Goal: Navigation & Orientation: Find specific page/section

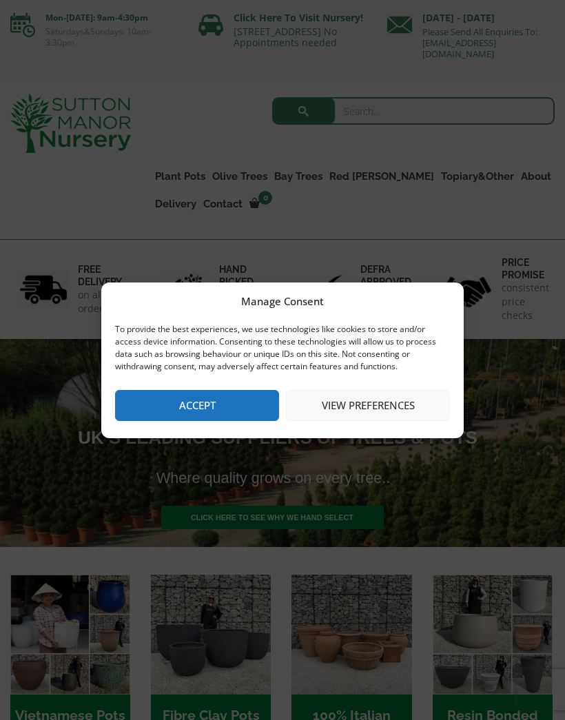
click at [207, 402] on button "Accept" at bounding box center [197, 405] width 164 height 31
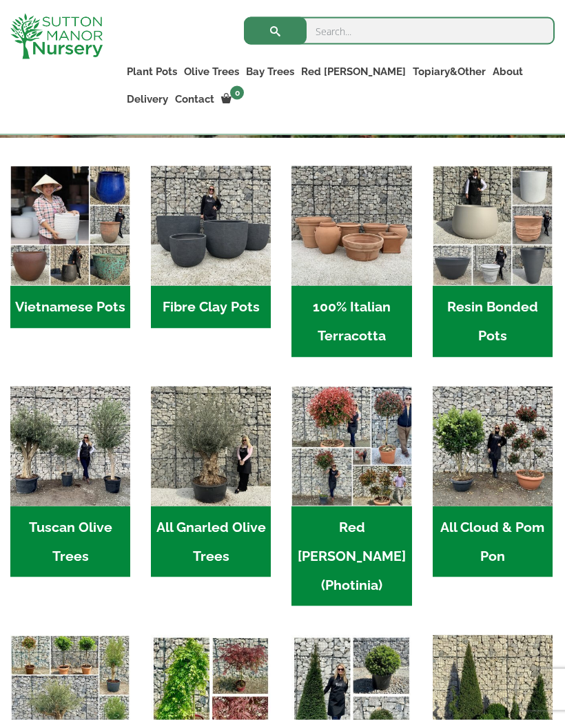
scroll to position [385, 0]
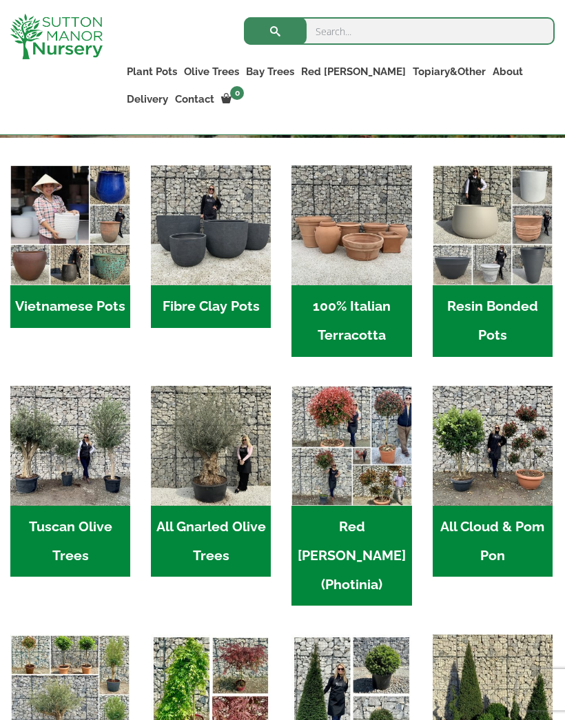
click at [365, 276] on img "Visit product category 100% Italian Terracotta" at bounding box center [352, 225] width 120 height 120
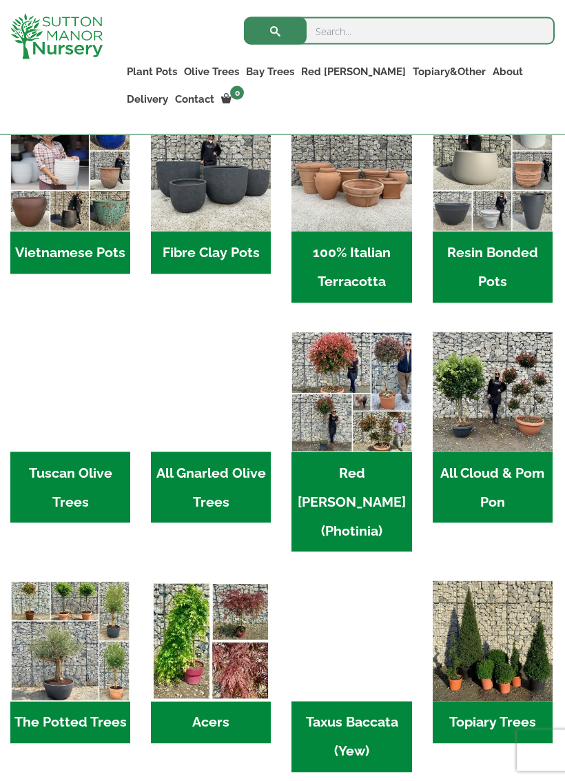
scroll to position [439, 0]
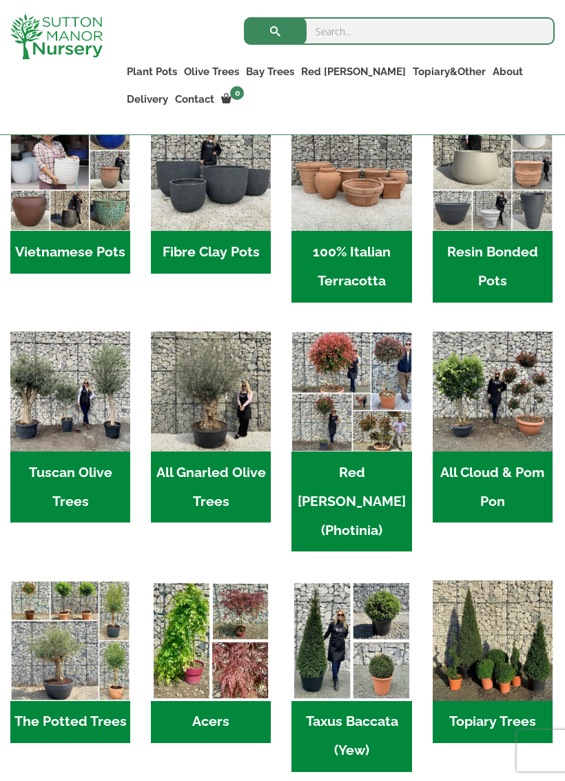
click at [197, 407] on img "Visit product category All Gnarled Olive Trees" at bounding box center [211, 391] width 120 height 120
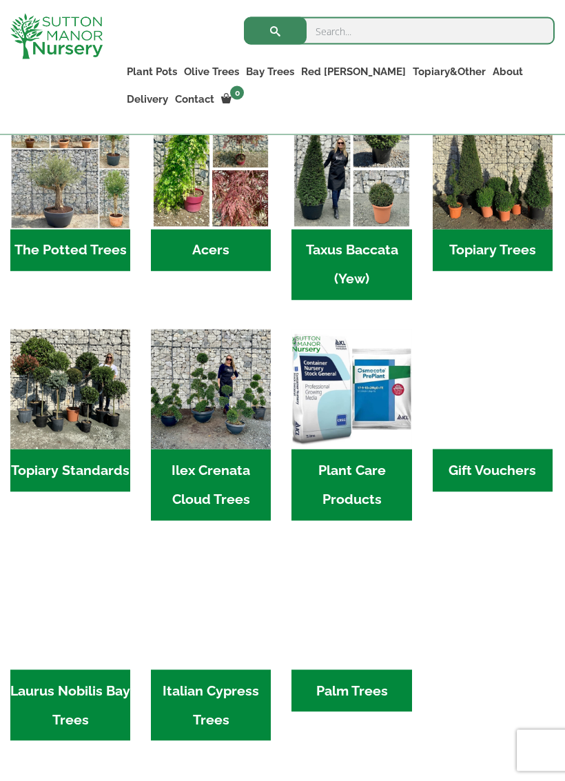
scroll to position [912, 0]
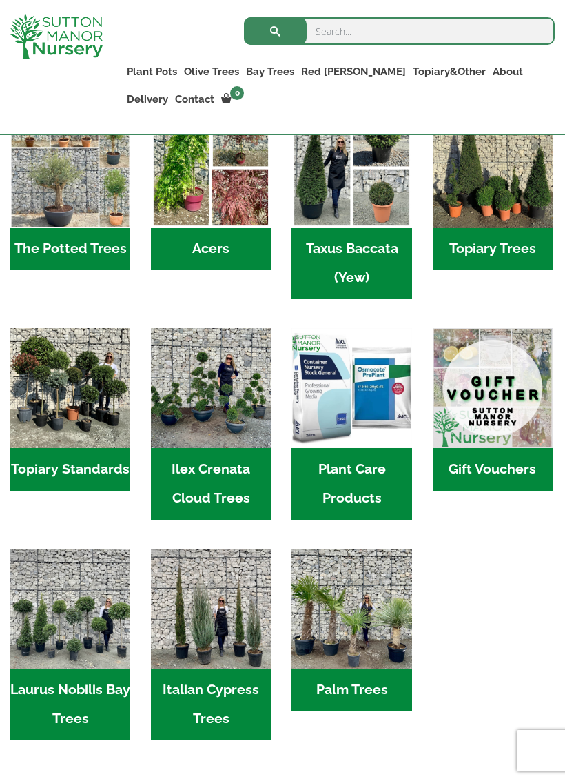
click at [197, 570] on img "Visit product category Italian Cypress Trees" at bounding box center [211, 609] width 120 height 120
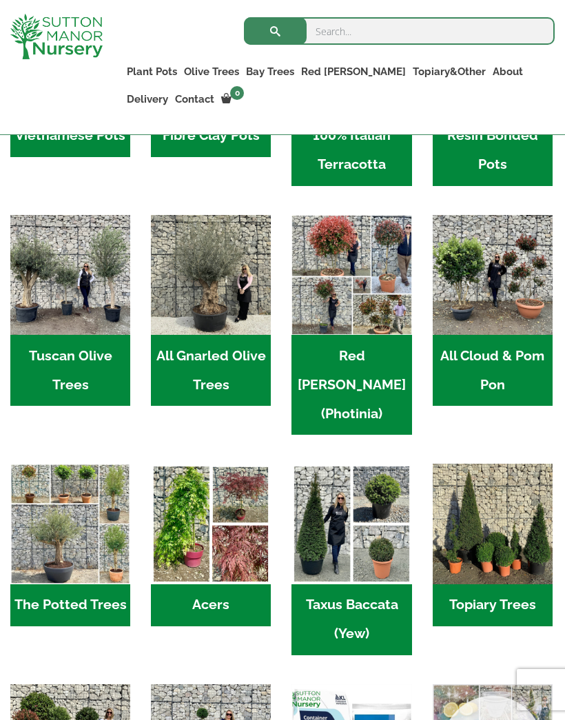
scroll to position [555, 0]
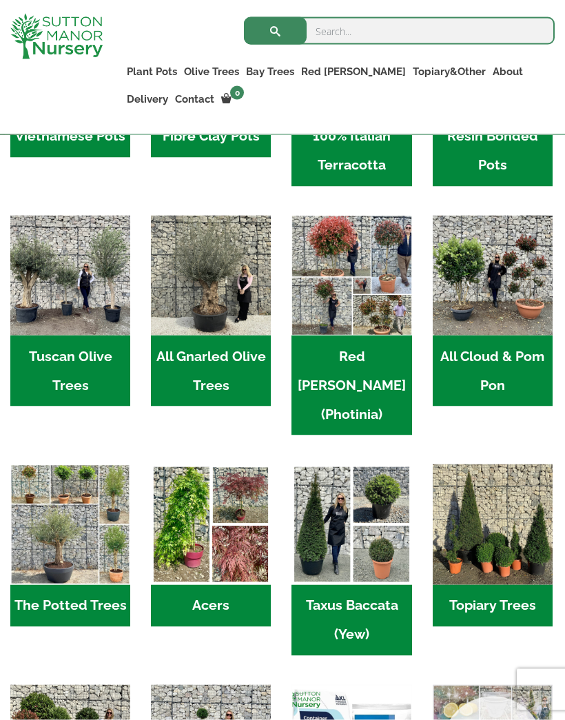
click at [347, 343] on h2 "Red Robin (Photinia) (3)" at bounding box center [352, 386] width 120 height 101
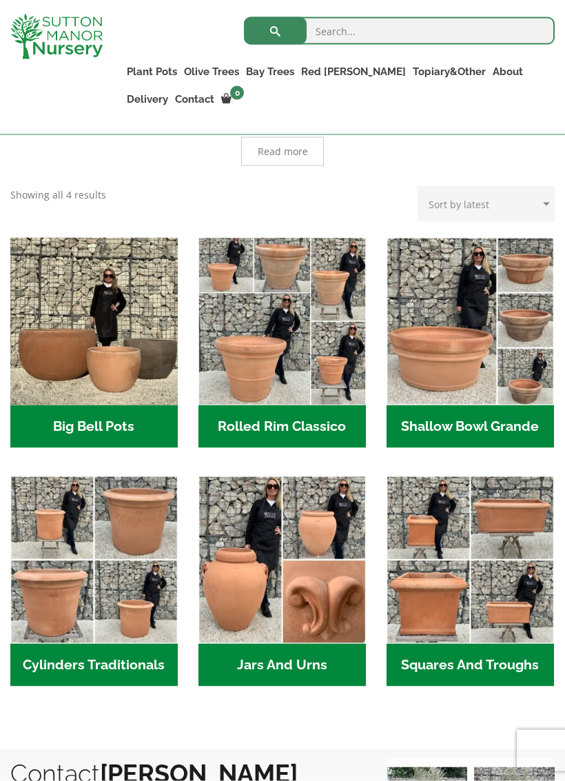
scroll to position [382, 0]
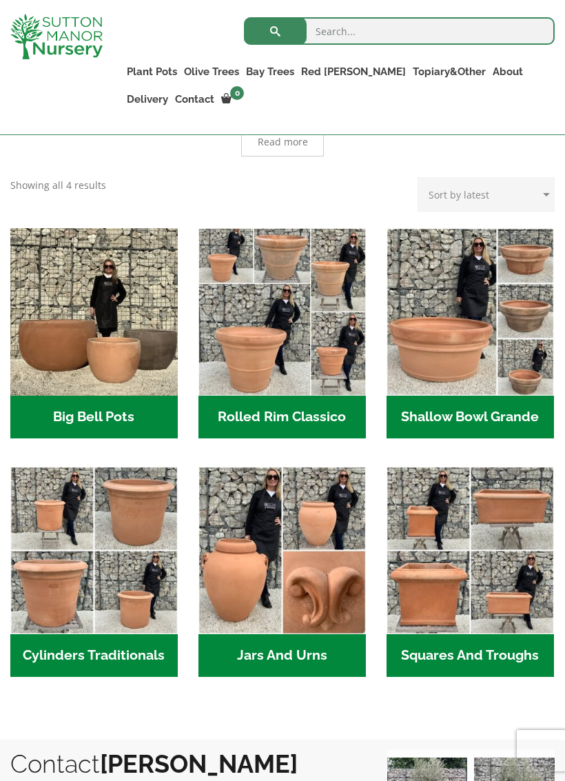
click at [90, 615] on img "Visit product category Cylinders Traditionals" at bounding box center [93, 550] width 167 height 167
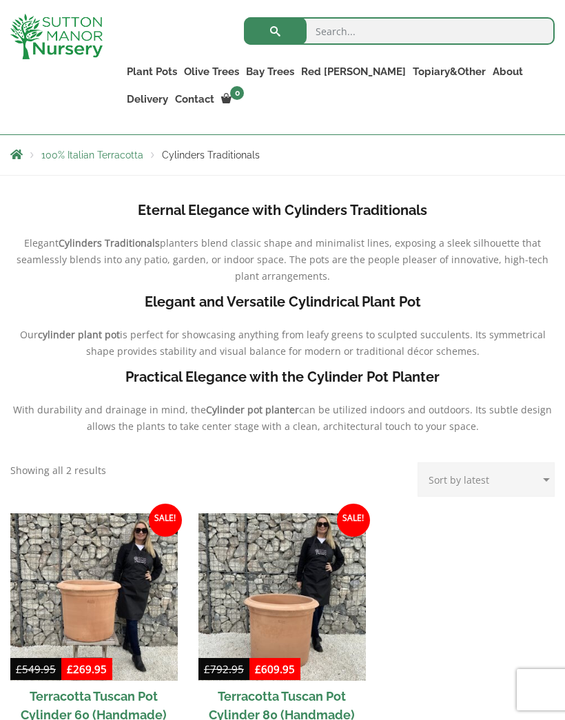
scroll to position [296, 0]
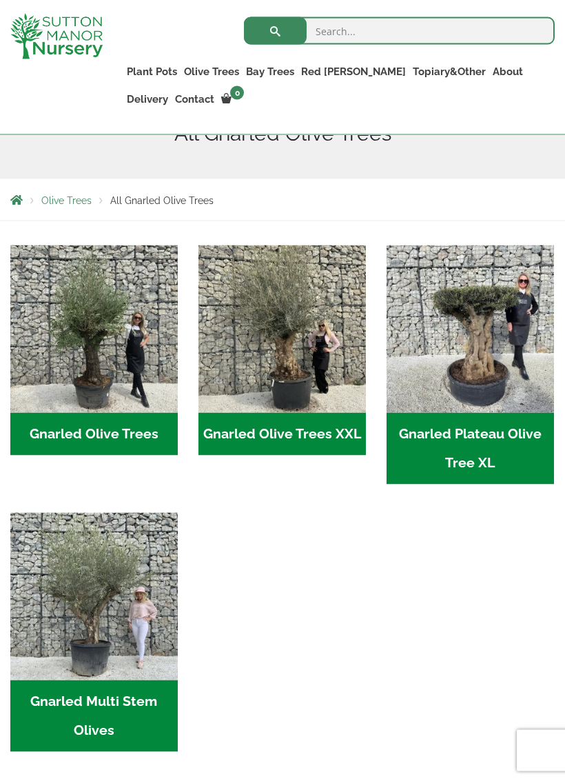
scroll to position [227, 0]
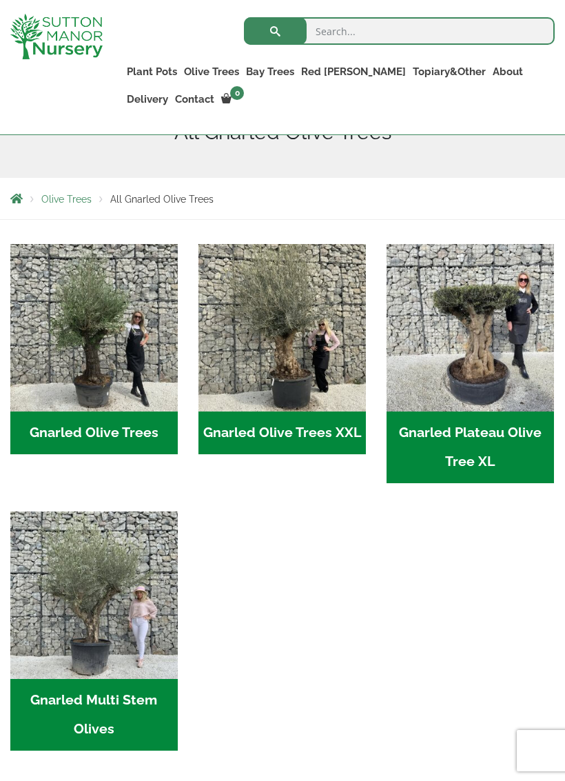
click at [243, 432] on h2 "Gnarled Olive Trees XXL (61)" at bounding box center [281, 432] width 167 height 43
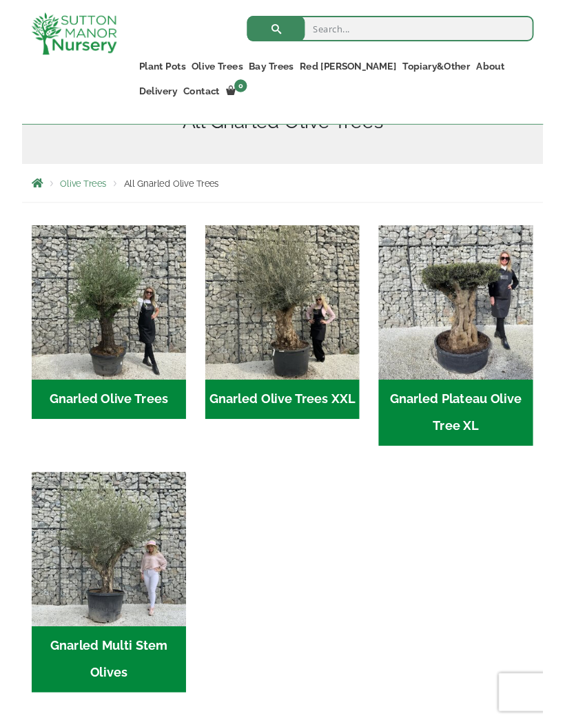
scroll to position [0, 0]
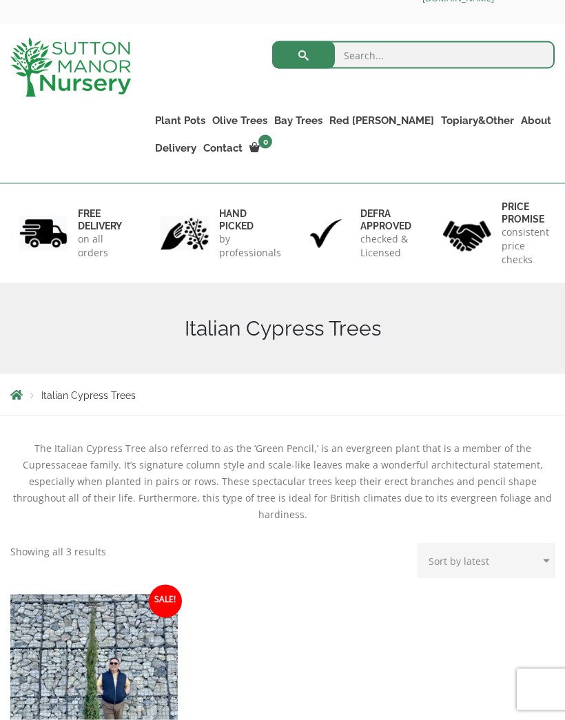
scroll to position [50, 0]
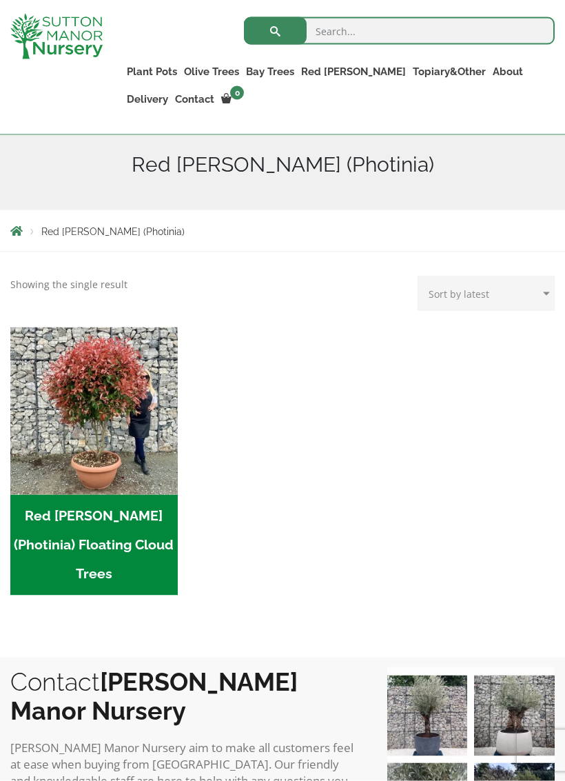
scroll to position [196, 0]
click at [54, 518] on h2 "Red [PERSON_NAME] (Photinia) Floating Cloud Trees (3)" at bounding box center [93, 544] width 167 height 101
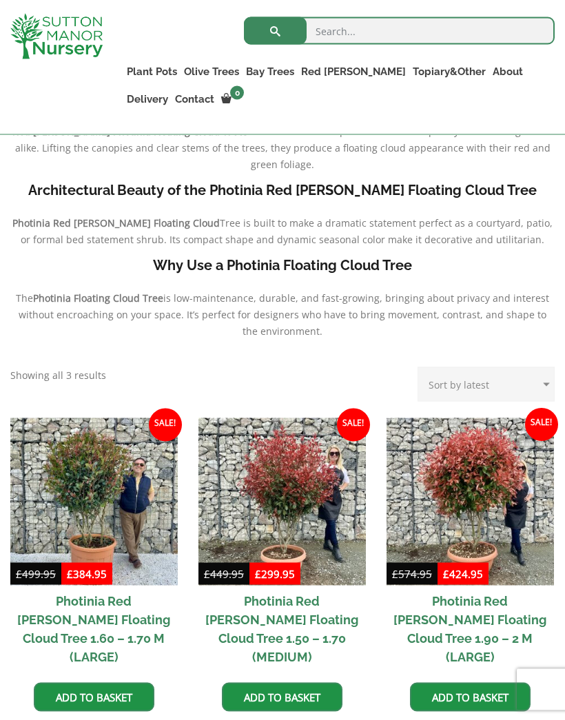
scroll to position [371, 0]
